Goal: Information Seeking & Learning: Check status

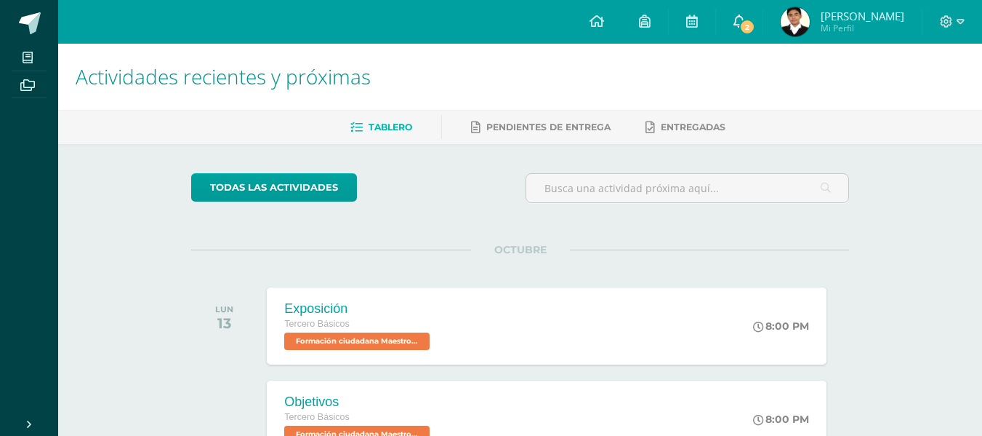
click at [755, 24] on span "2" at bounding box center [747, 27] width 16 height 16
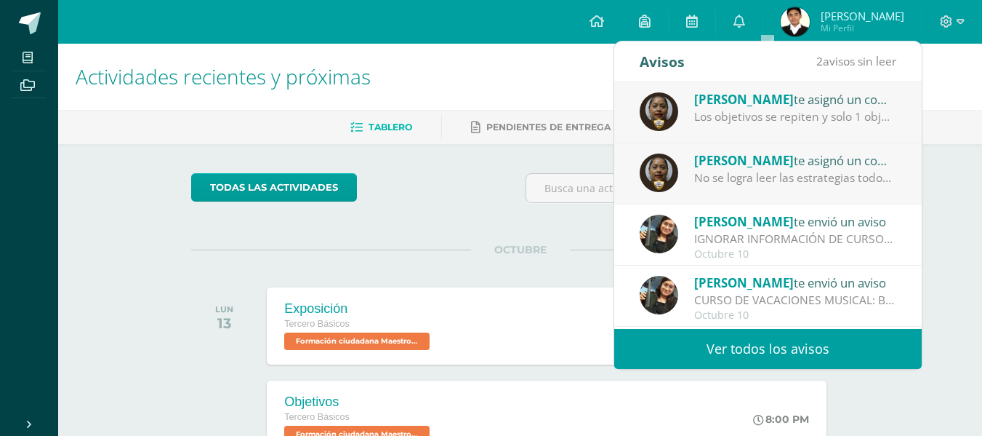
click at [806, 350] on link "Ver todos los avisos" at bounding box center [768, 349] width 308 height 40
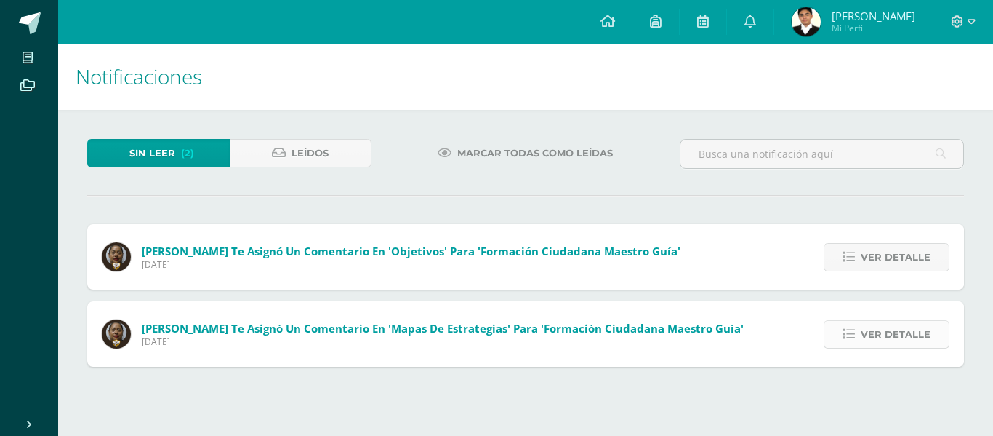
click at [873, 332] on span "Ver detalle" at bounding box center [896, 334] width 70 height 27
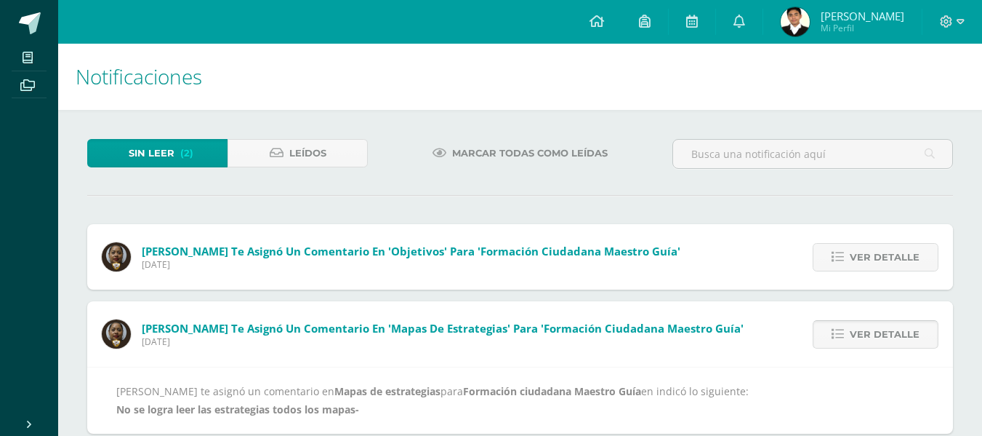
scroll to position [27, 0]
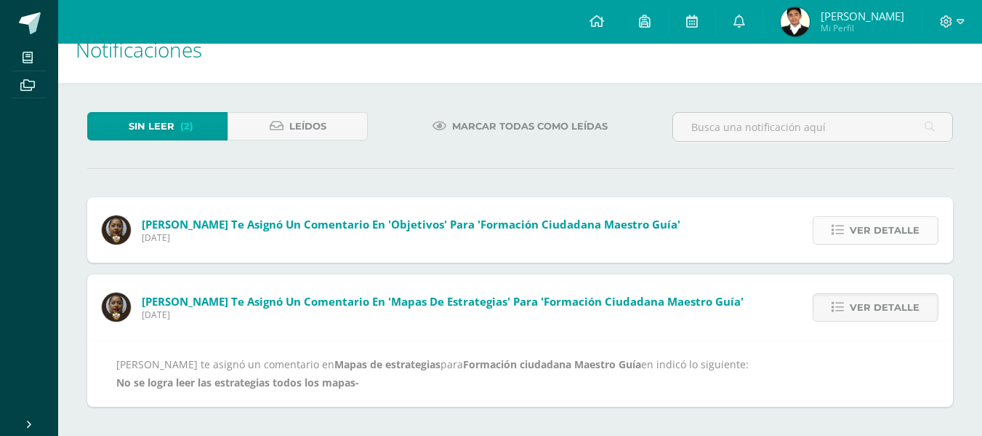
click at [880, 234] on span "Ver detalle" at bounding box center [885, 230] width 70 height 27
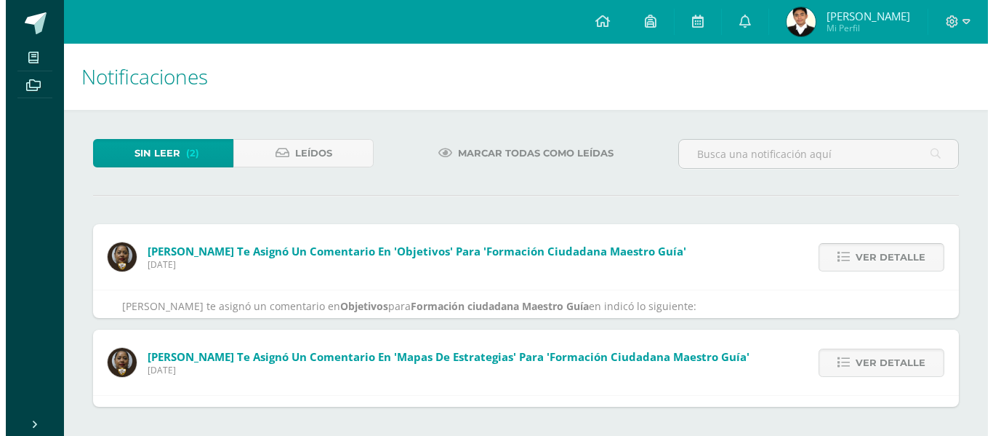
scroll to position [0, 0]
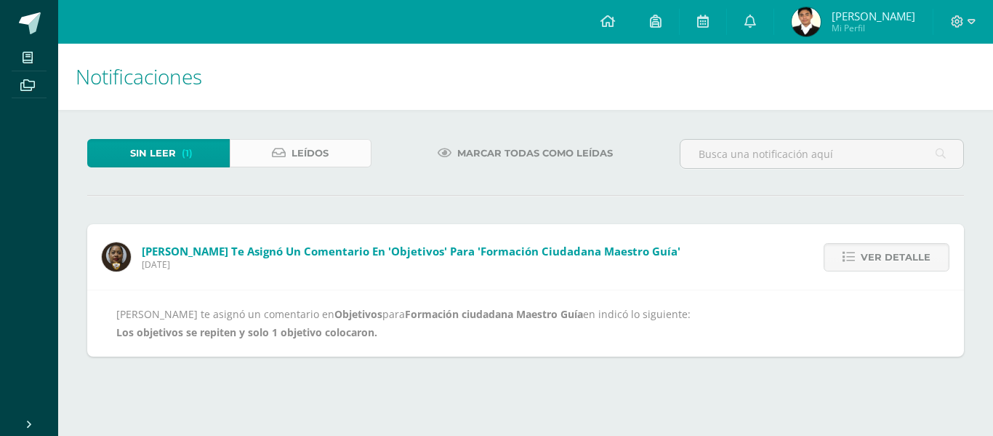
click at [323, 153] on span "Leídos" at bounding box center [310, 153] width 37 height 27
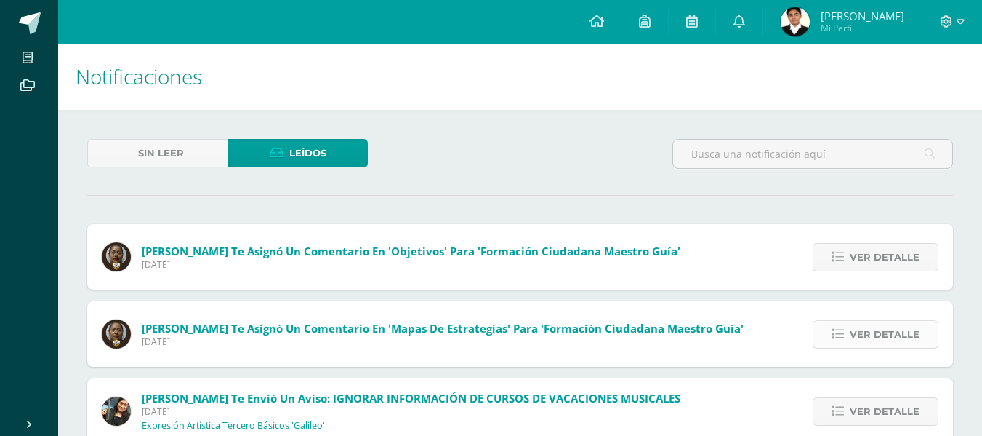
click at [881, 335] on span "Ver detalle" at bounding box center [885, 334] width 70 height 27
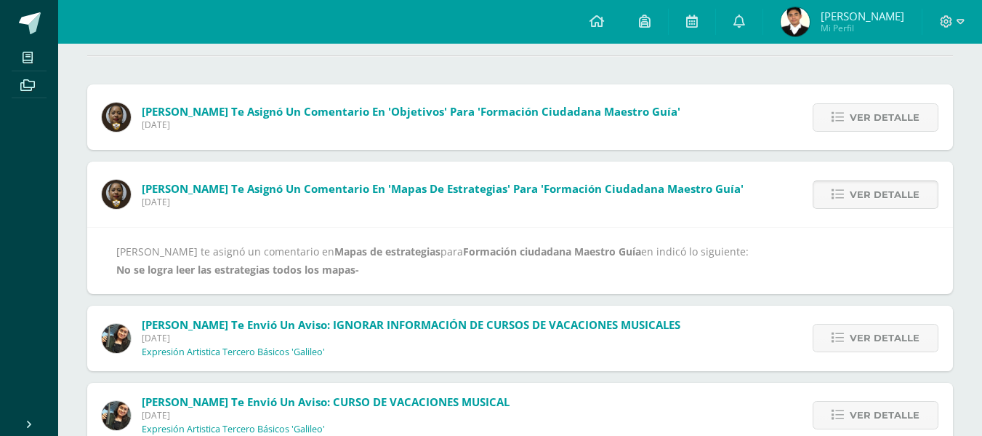
scroll to position [140, 0]
click at [28, 150] on ul "Mis cursos Archivos" at bounding box center [29, 225] width 58 height 363
